Goal: Task Accomplishment & Management: Manage account settings

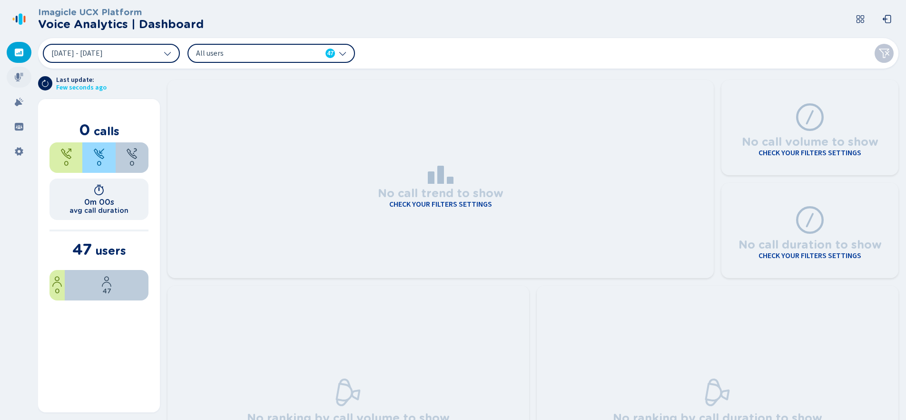
click at [17, 79] on icon at bounding box center [19, 77] width 9 height 9
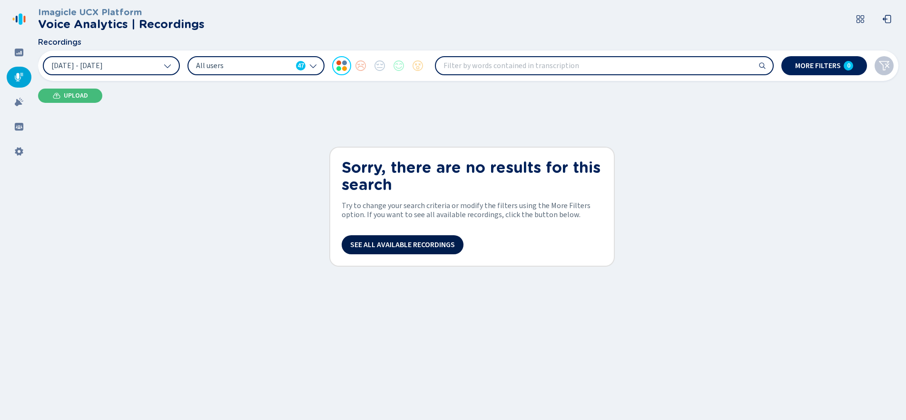
click at [379, 242] on span "See all available recordings" at bounding box center [402, 245] width 105 height 8
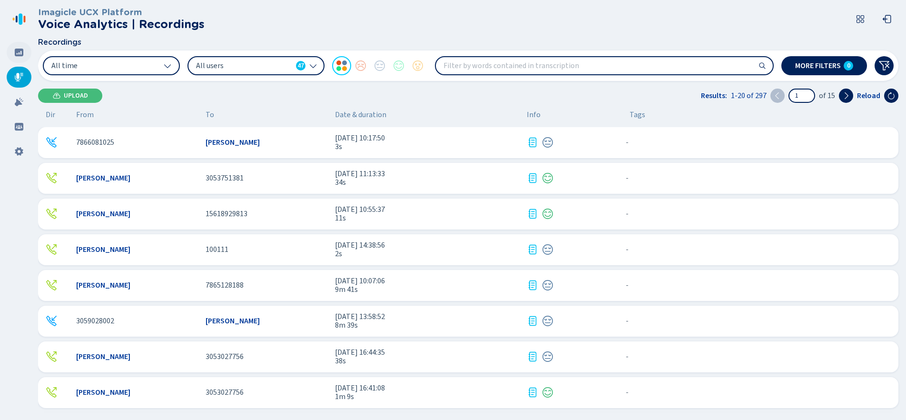
click at [17, 52] on icon at bounding box center [19, 53] width 9 height 8
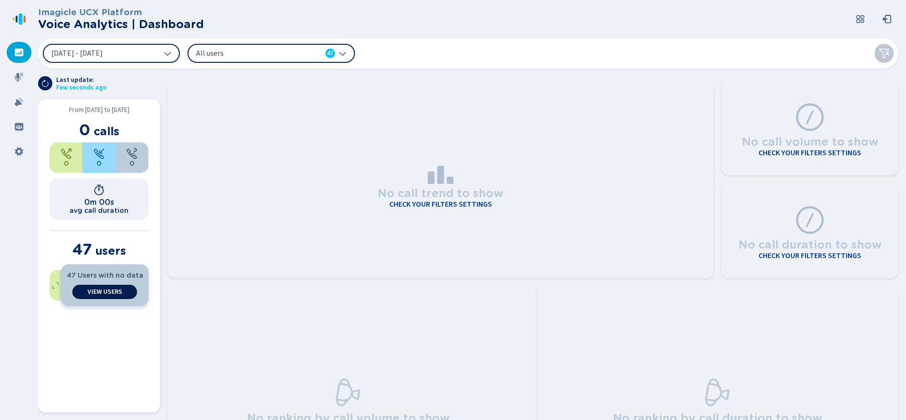
click at [102, 292] on span "View Users" at bounding box center [105, 292] width 35 height 8
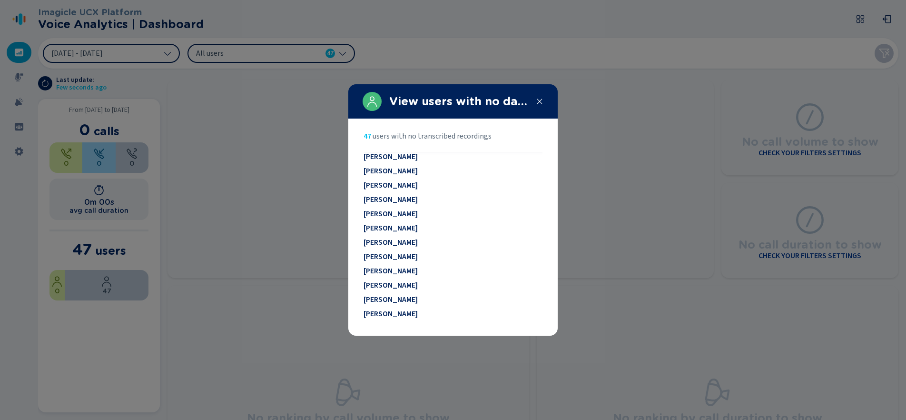
scroll to position [506, 0]
click at [384, 214] on span "[PERSON_NAME]" at bounding box center [390, 214] width 54 height 9
click at [538, 102] on icon at bounding box center [540, 102] width 8 height 8
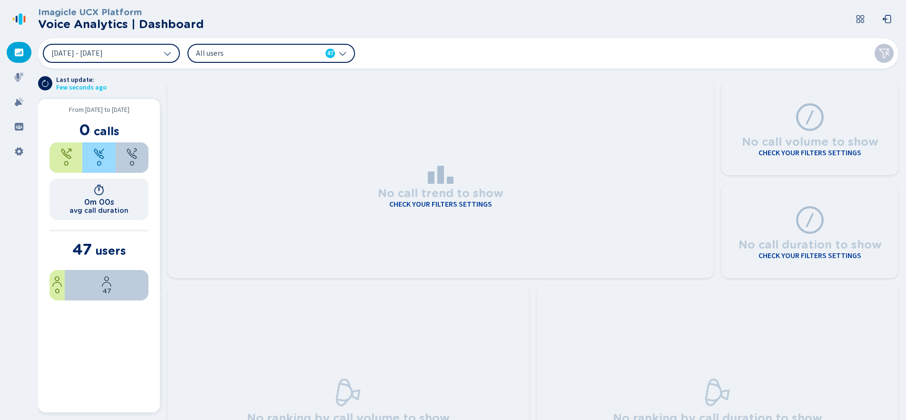
click at [430, 204] on h4 "Check your filters settings" at bounding box center [440, 204] width 103 height 9
click at [292, 110] on section "No call trend to show Check your filters settings" at bounding box center [440, 179] width 546 height 198
click at [266, 192] on section "No call trend to show Check your filters settings" at bounding box center [440, 179] width 546 height 198
click at [342, 53] on icon at bounding box center [343, 53] width 8 height 8
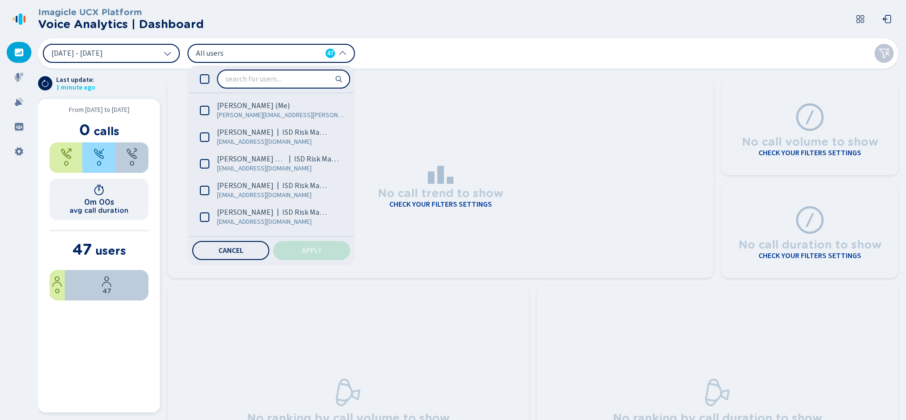
click at [342, 54] on icon at bounding box center [343, 53] width 8 height 8
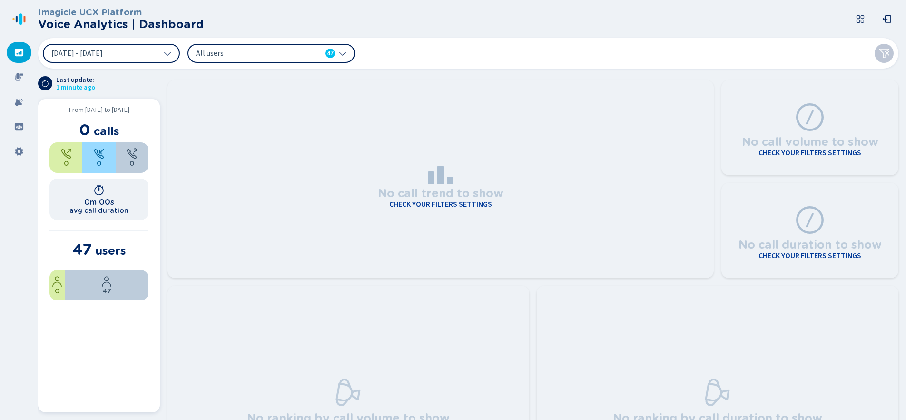
click at [342, 53] on icon at bounding box center [343, 53] width 8 height 8
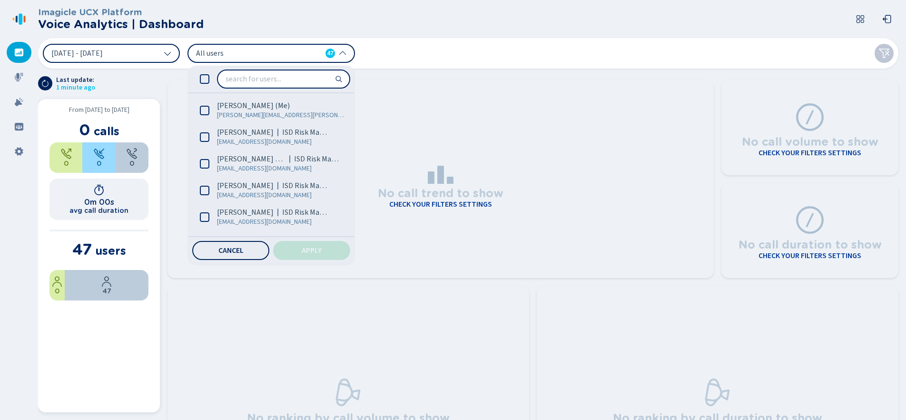
click at [342, 53] on icon at bounding box center [343, 53] width 8 height 8
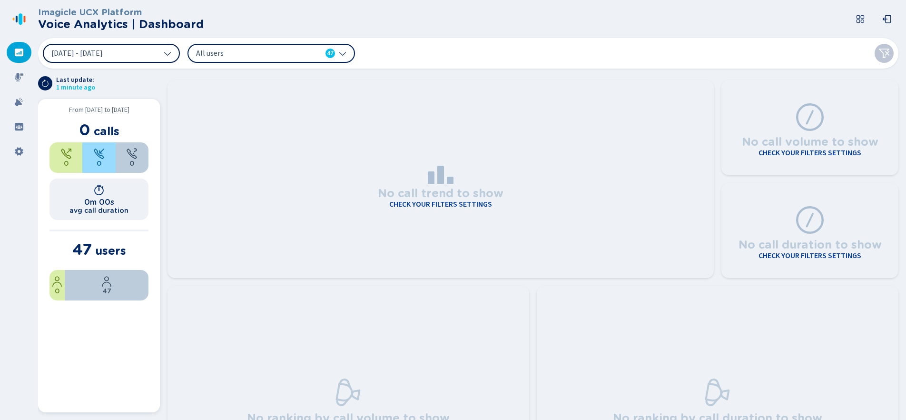
click at [168, 51] on icon at bounding box center [168, 53] width 8 height 8
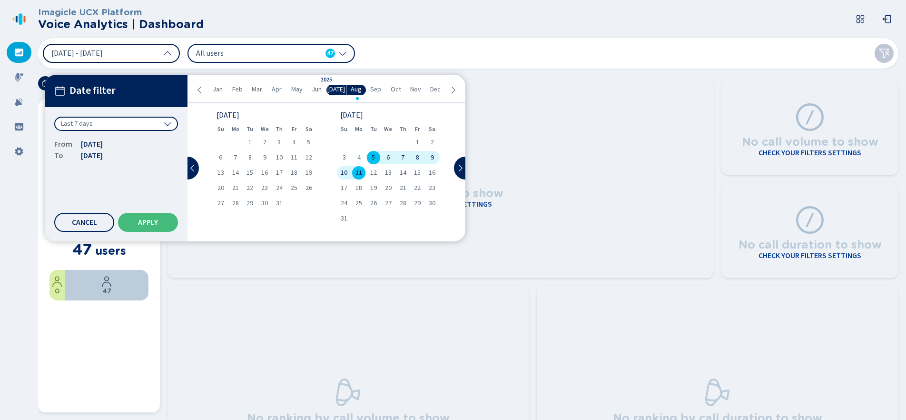
click at [168, 49] on icon at bounding box center [168, 53] width 8 height 8
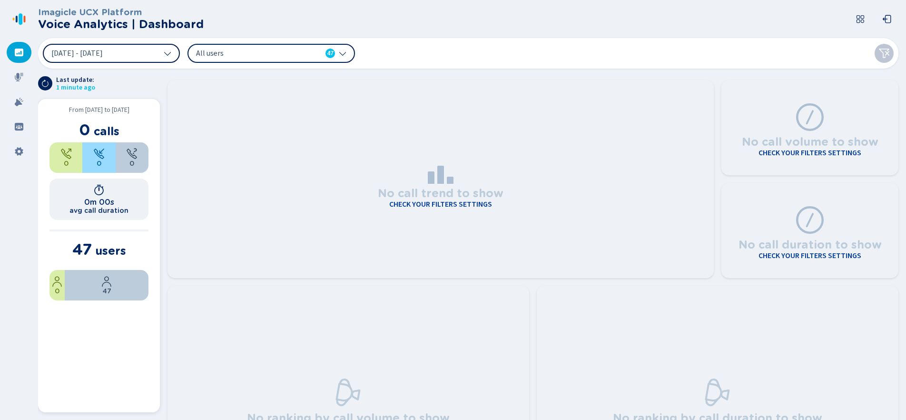
click at [249, 139] on section "No call trend to show Check your filters settings" at bounding box center [440, 179] width 546 height 198
click at [16, 126] on icon at bounding box center [19, 127] width 9 height 8
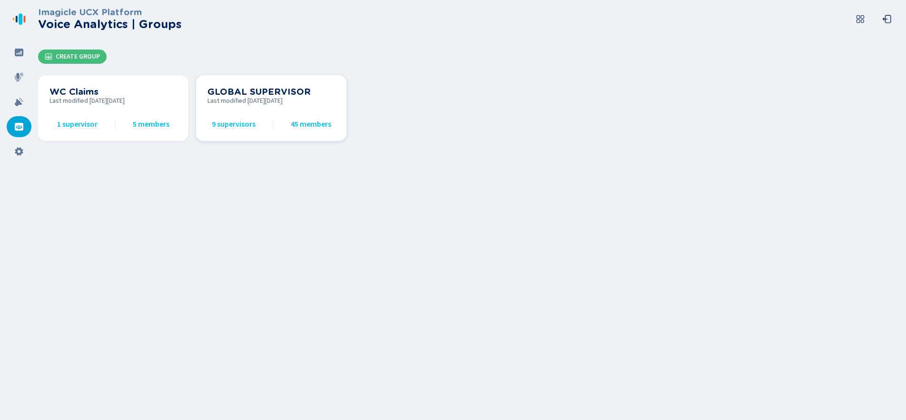
click at [260, 91] on h3 "GLOBAL SUPERVISOR" at bounding box center [270, 92] width 127 height 10
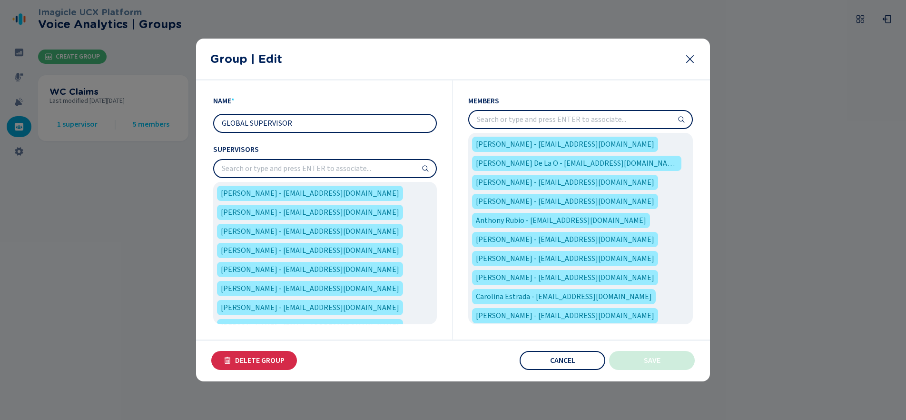
click at [266, 166] on input "search" at bounding box center [325, 168] width 222 height 17
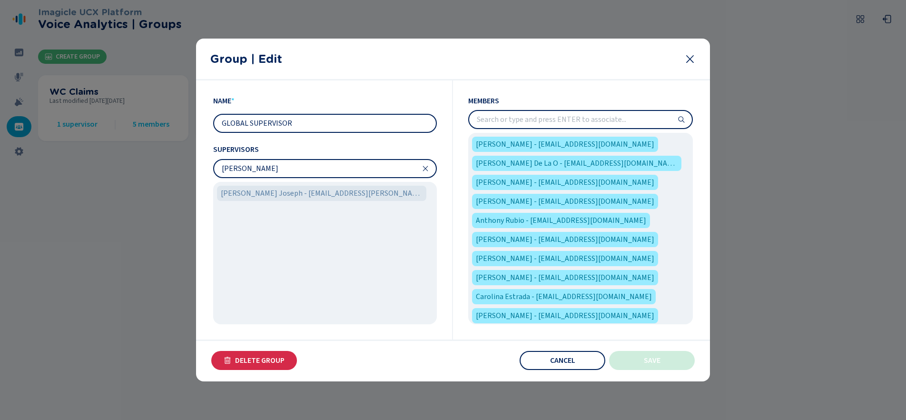
type input "[PERSON_NAME]"
click at [296, 201] on div "[PERSON_NAME] Joseph - [EMAIL_ADDRESS][PERSON_NAME][DOMAIN_NAME]" at bounding box center [325, 193] width 220 height 19
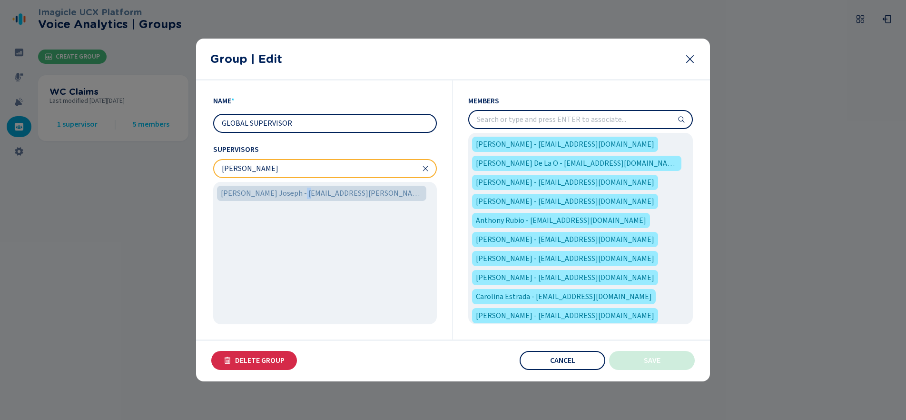
drag, startPoint x: 296, startPoint y: 201, endPoint x: 269, endPoint y: 192, distance: 28.1
click at [269, 192] on span "[PERSON_NAME] Joseph - [EMAIL_ADDRESS][PERSON_NAME][DOMAIN_NAME]" at bounding box center [322, 192] width 202 height 11
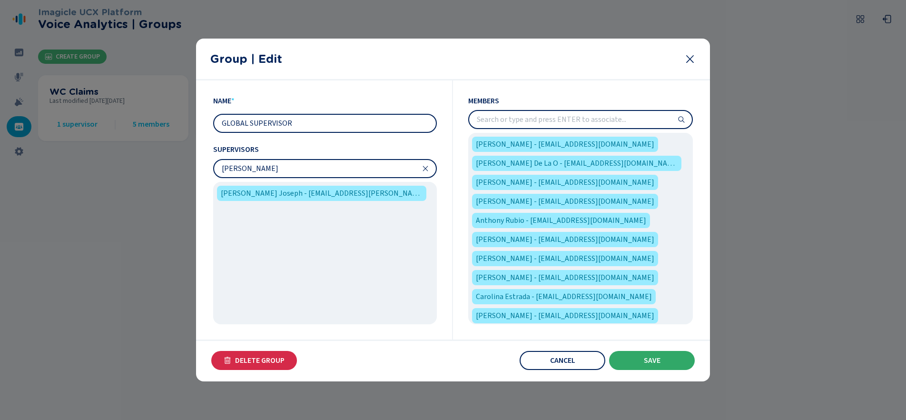
click at [649, 359] on span "Save" at bounding box center [652, 360] width 17 height 8
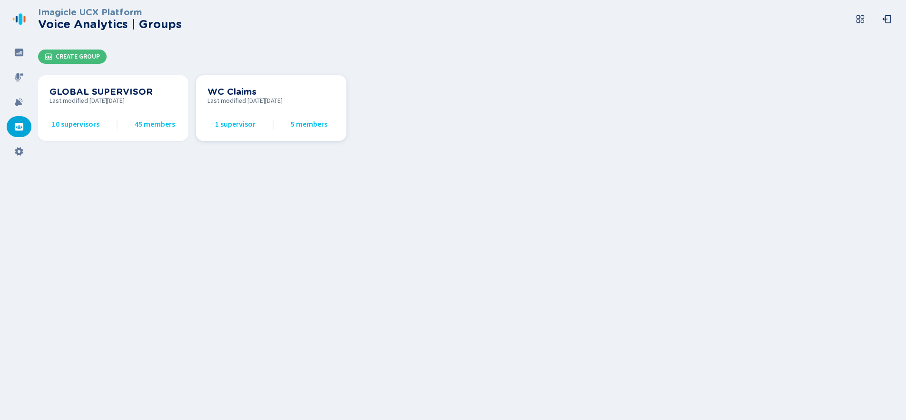
click at [241, 92] on h3 "WC Claims" at bounding box center [270, 92] width 127 height 10
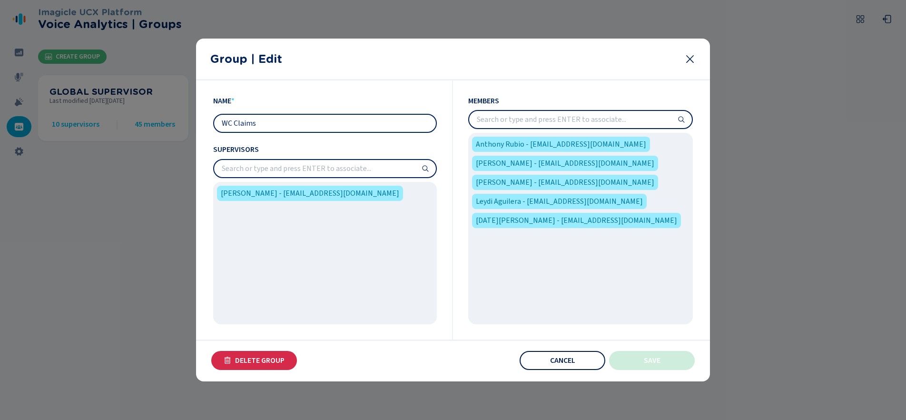
click at [542, 363] on button "Cancel" at bounding box center [562, 360] width 86 height 19
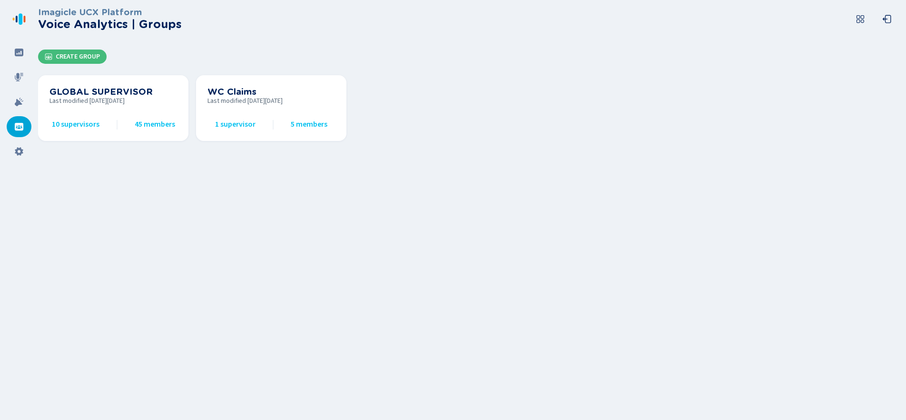
click at [231, 273] on div "Imagicle UCX Platform Voice Analytics | Groups Create Group GLOBAL SUPERVISOR L…" at bounding box center [472, 210] width 868 height 420
click at [14, 78] on icon at bounding box center [19, 77] width 10 height 10
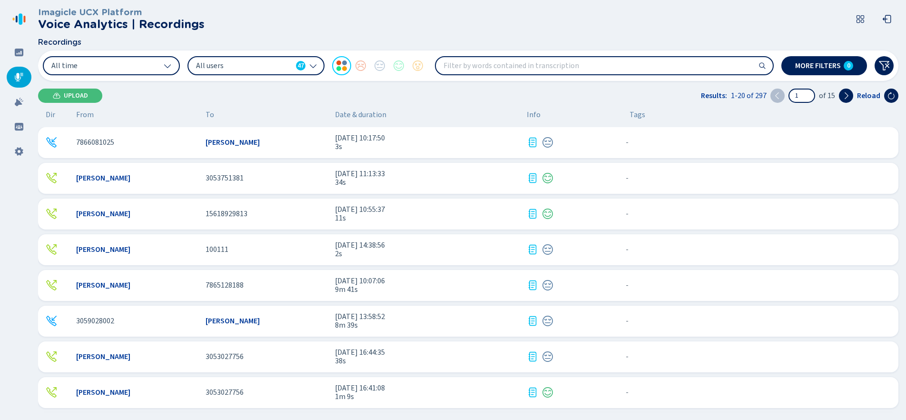
click at [572, 45] on div "Recordings" at bounding box center [468, 44] width 860 height 12
